Goal: Task Accomplishment & Management: Manage account settings

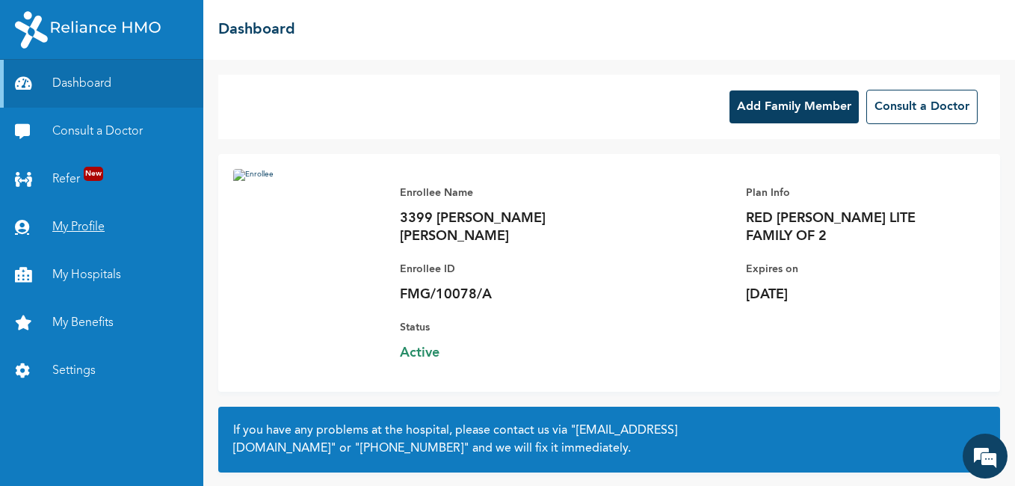
click at [97, 229] on link "My Profile" at bounding box center [101, 227] width 203 height 48
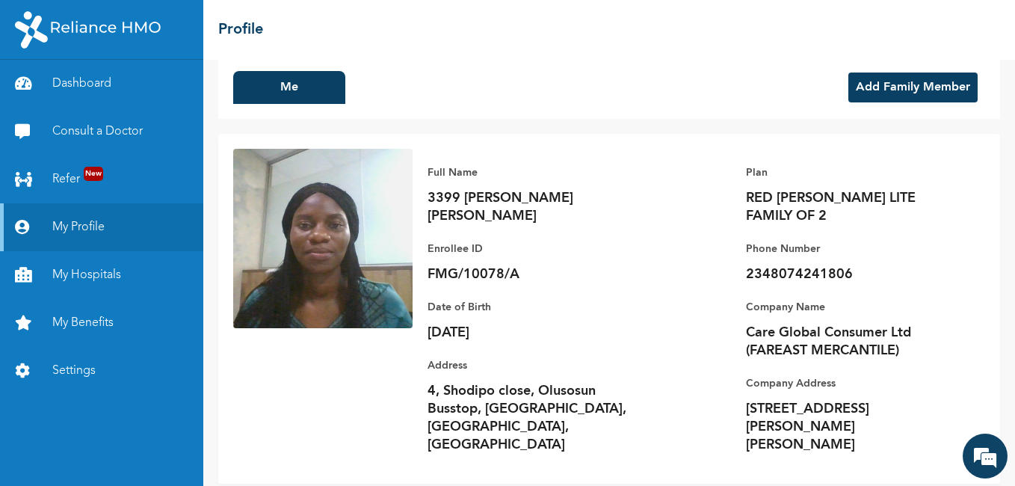
scroll to position [28, 0]
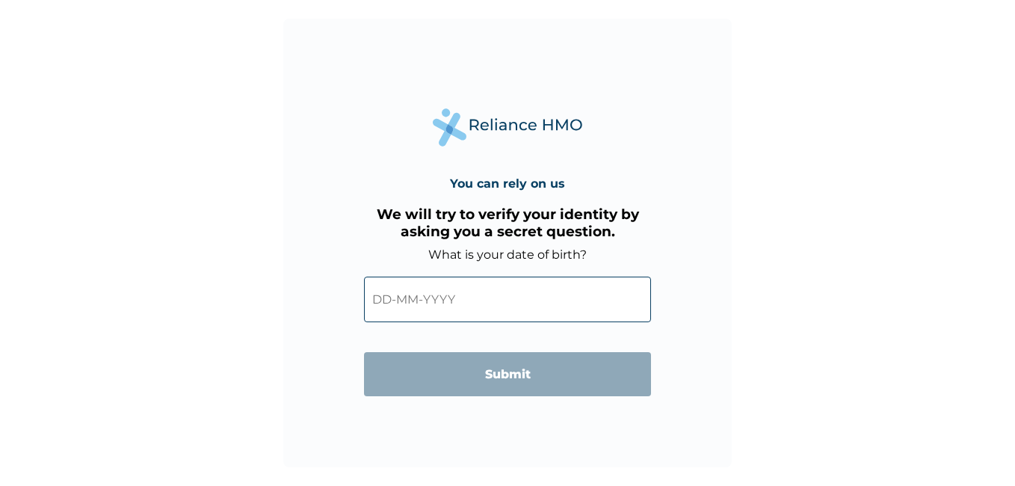
click at [416, 303] on input "text" at bounding box center [507, 300] width 287 height 46
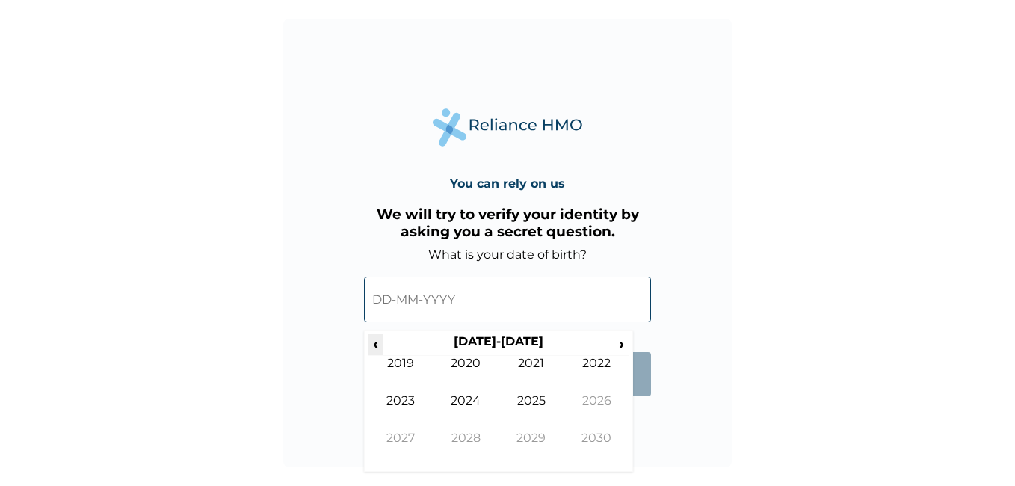
click at [375, 347] on span "‹" at bounding box center [376, 343] width 16 height 19
click at [372, 347] on span "‹" at bounding box center [376, 343] width 16 height 19
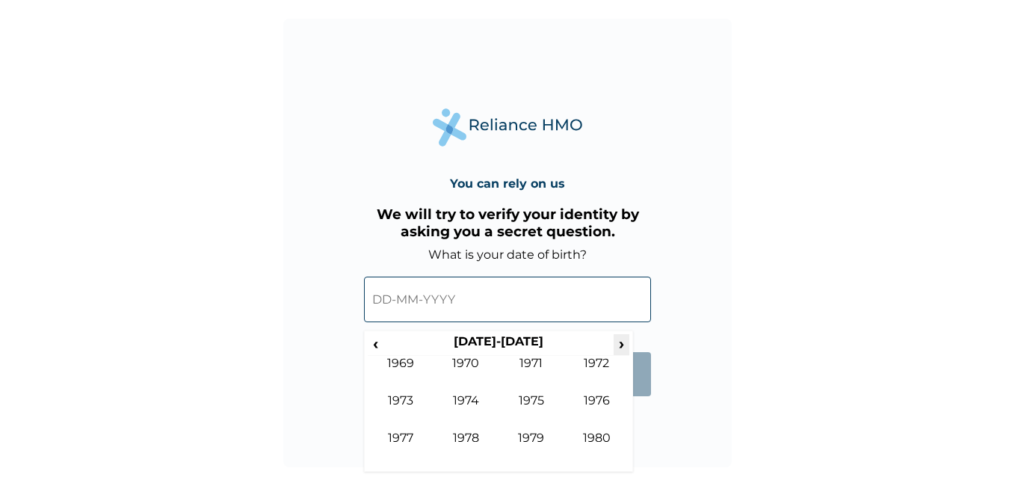
click at [618, 343] on span "›" at bounding box center [622, 343] width 16 height 19
click at [479, 446] on td "1988" at bounding box center [467, 449] width 66 height 37
click at [594, 433] on td "Dec" at bounding box center [597, 449] width 66 height 37
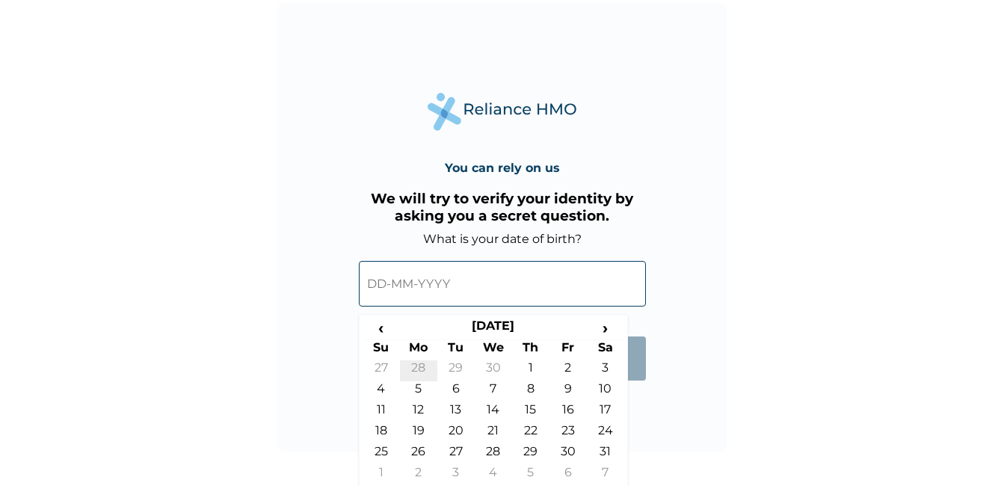
scroll to position [19, 0]
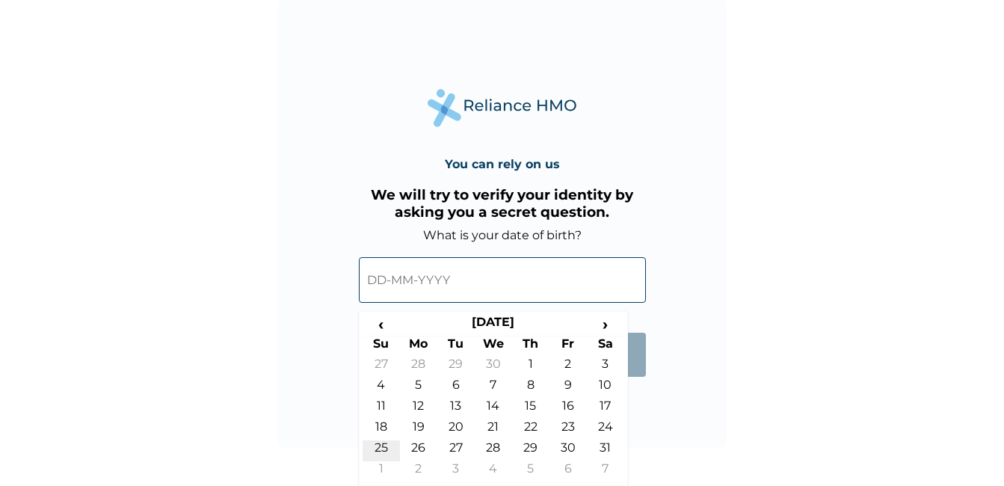
click at [379, 452] on td "25" at bounding box center [381, 450] width 37 height 21
type input "25-12-1988"
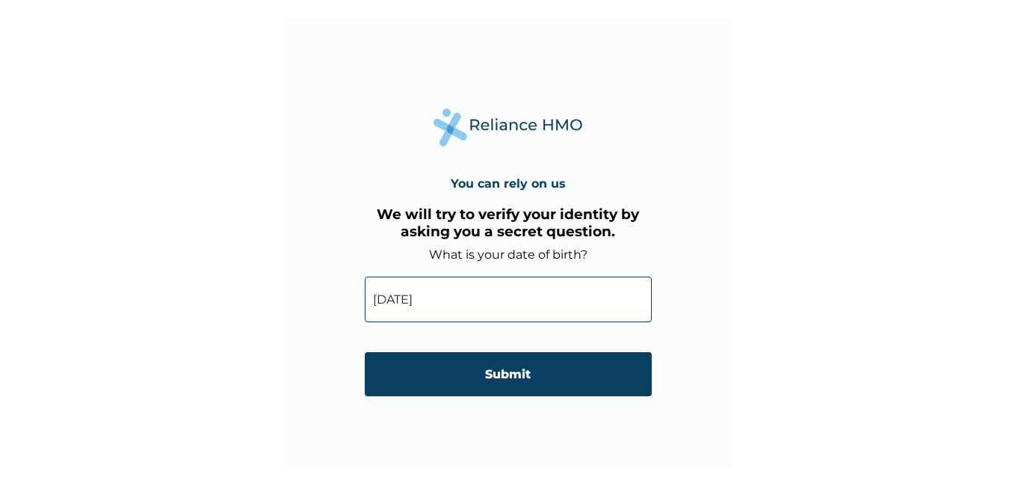
scroll to position [0, 0]
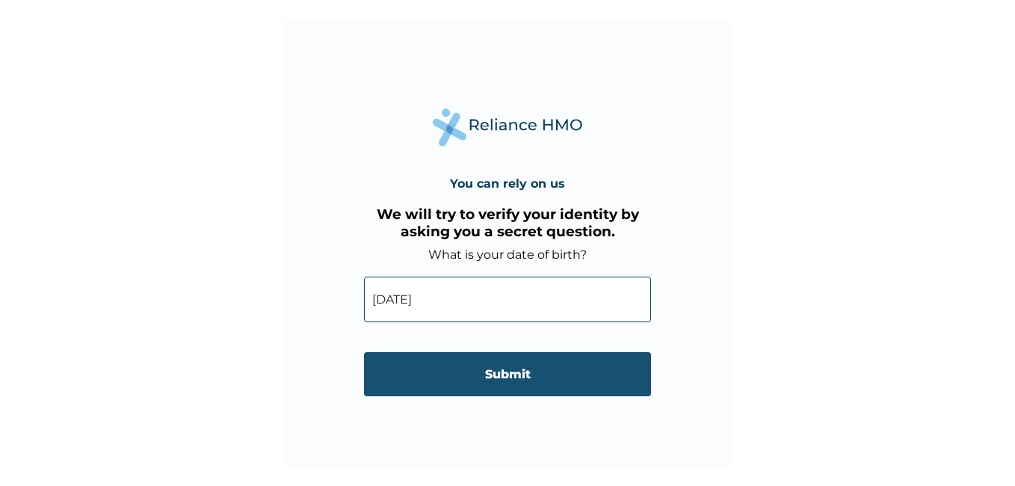
click at [509, 377] on input "Submit" at bounding box center [507, 374] width 287 height 44
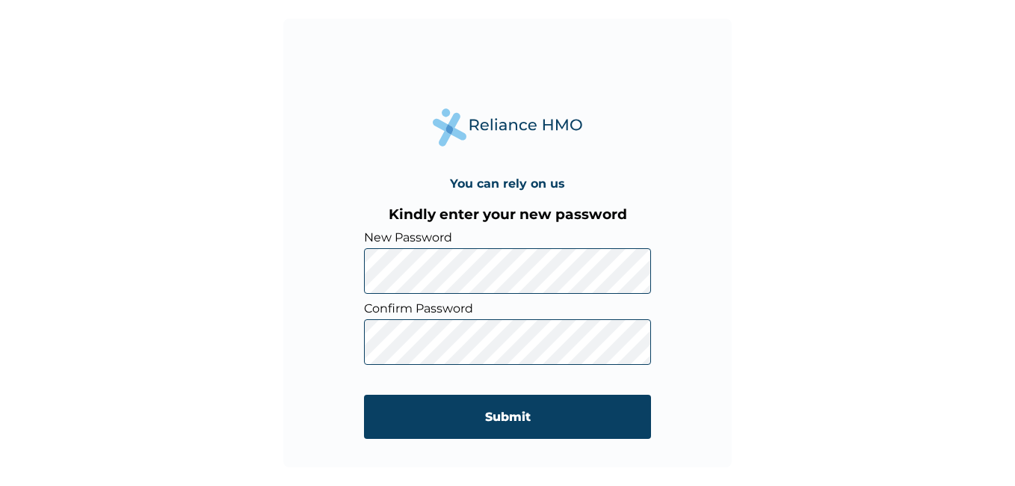
click at [297, 264] on div "You can rely on us Kindly enter your new password New Password Confirm Password…" at bounding box center [507, 243] width 449 height 449
click at [334, 336] on div "You can rely on us Kindly enter your new password New Password Confirm Password…" at bounding box center [507, 243] width 449 height 449
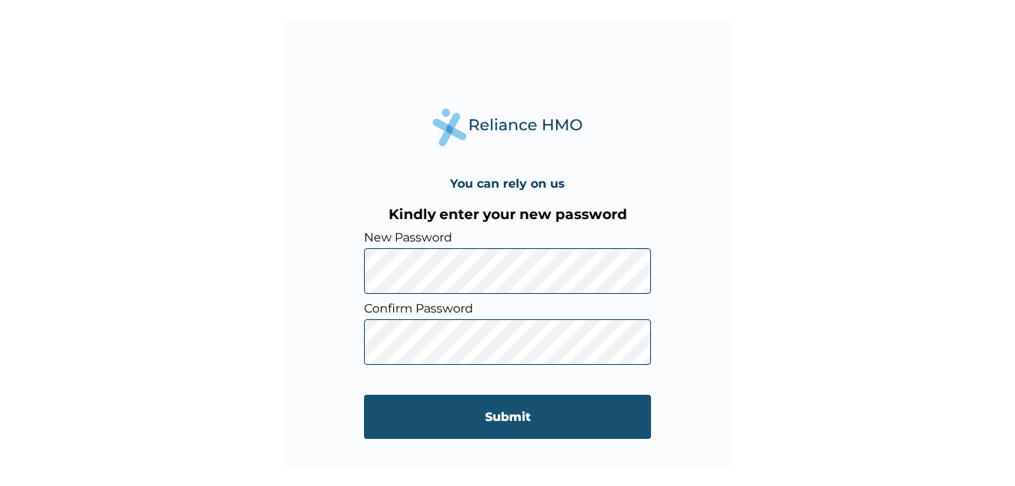
click at [533, 431] on input "Submit" at bounding box center [507, 417] width 287 height 44
